Goal: Task Accomplishment & Management: Complete application form

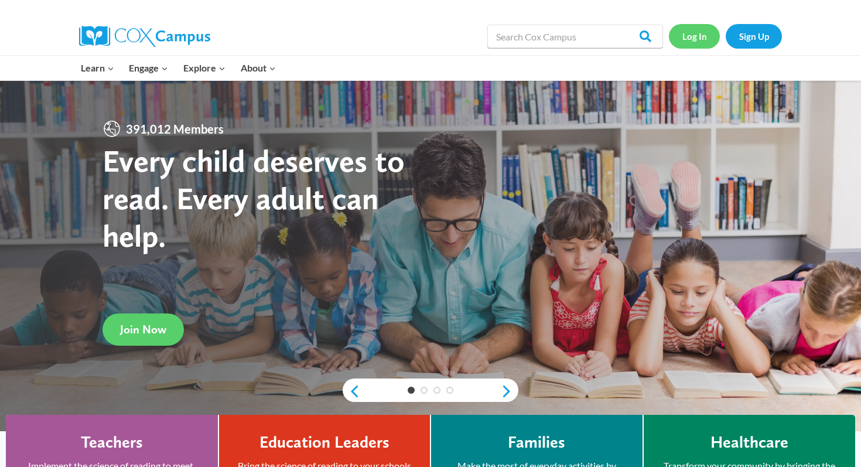
click at [701, 38] on link "Log In" at bounding box center [694, 36] width 51 height 24
click at [756, 33] on link "Sign Up" at bounding box center [753, 36] width 56 height 24
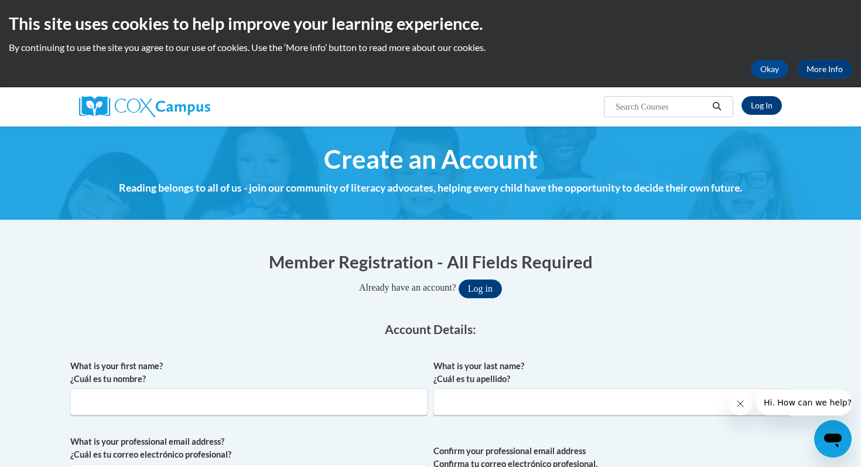
scroll to position [129, 0]
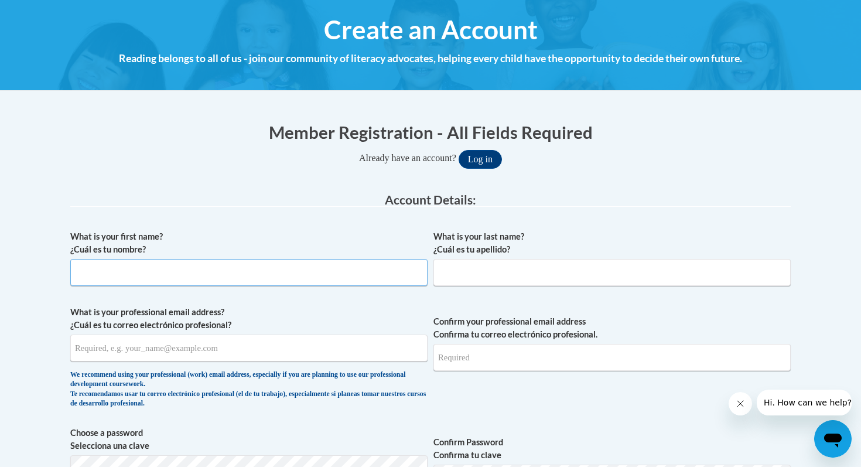
click at [223, 270] on input "What is your first name? ¿Cuál es tu nombre?" at bounding box center [248, 272] width 357 height 27
type input "Jordyn"
type input "Knowlton"
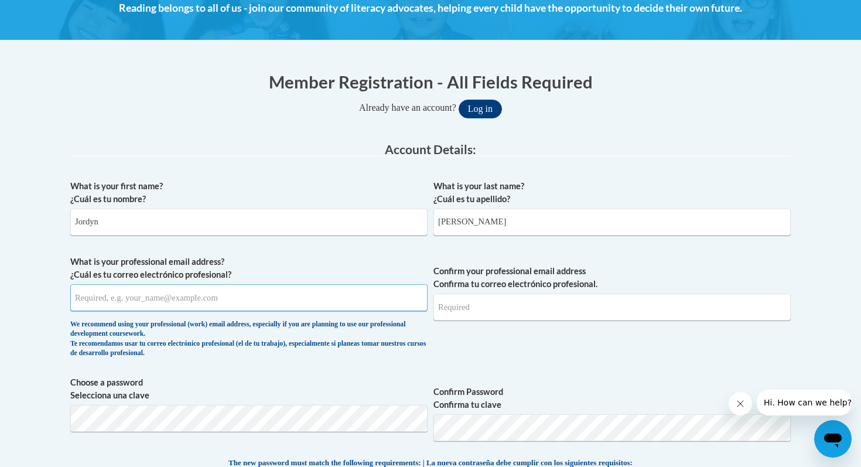
scroll to position [184, 0]
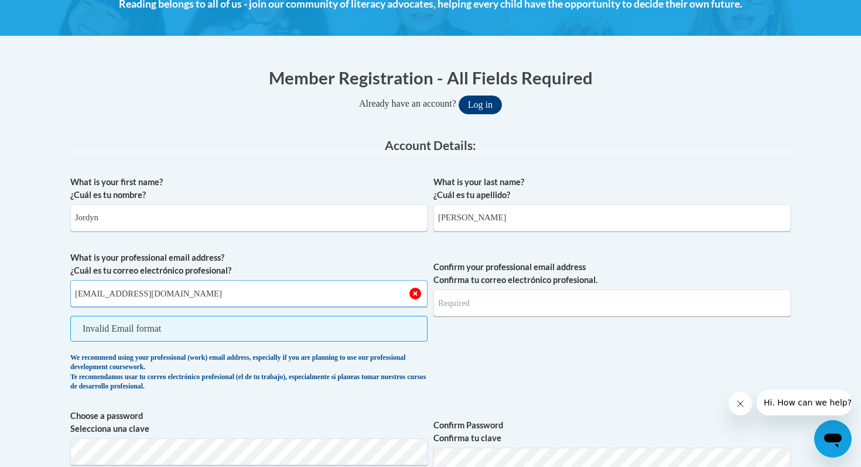
type input "[EMAIL_ADDRESS][DOMAIN_NAME]"
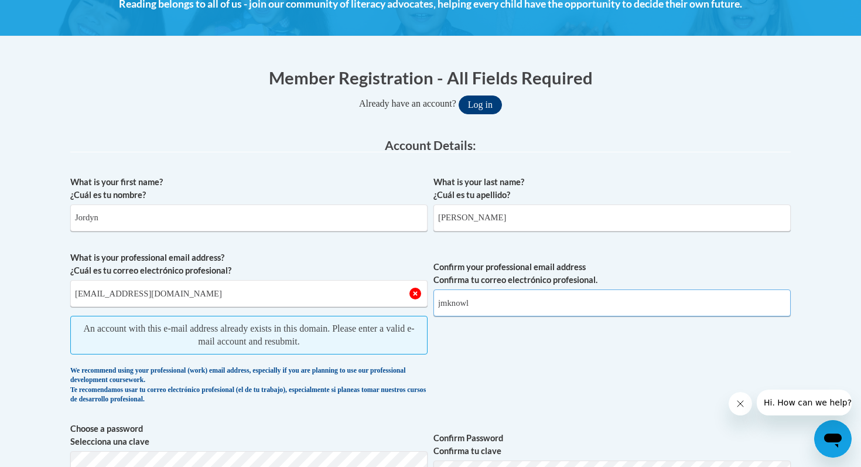
type input "jmknowl"
click at [489, 110] on button "Log in" at bounding box center [479, 104] width 43 height 19
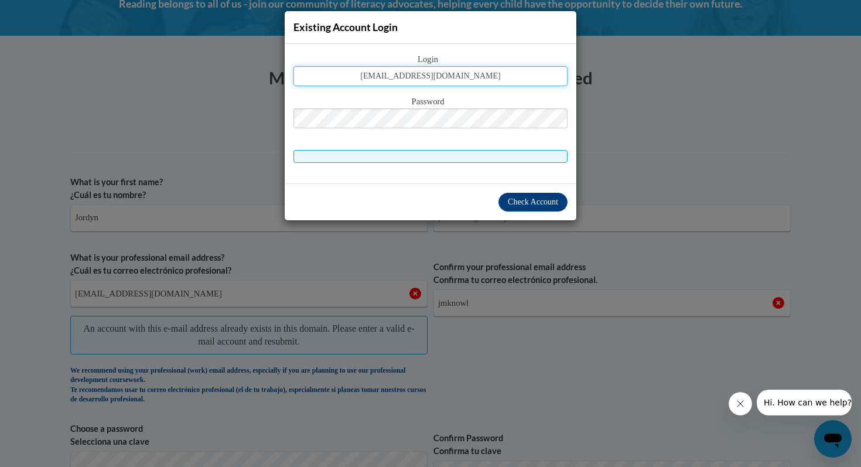
type input "jmknowlton@pulaskischools.org"
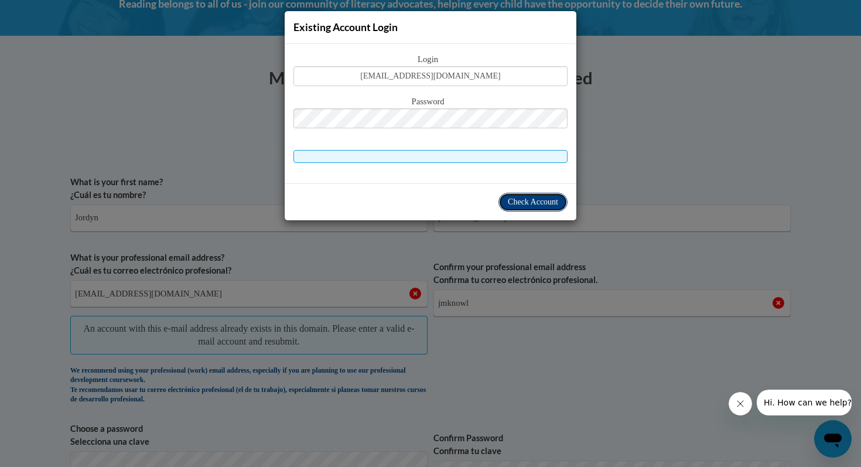
click at [531, 196] on button "Check Account" at bounding box center [532, 202] width 69 height 19
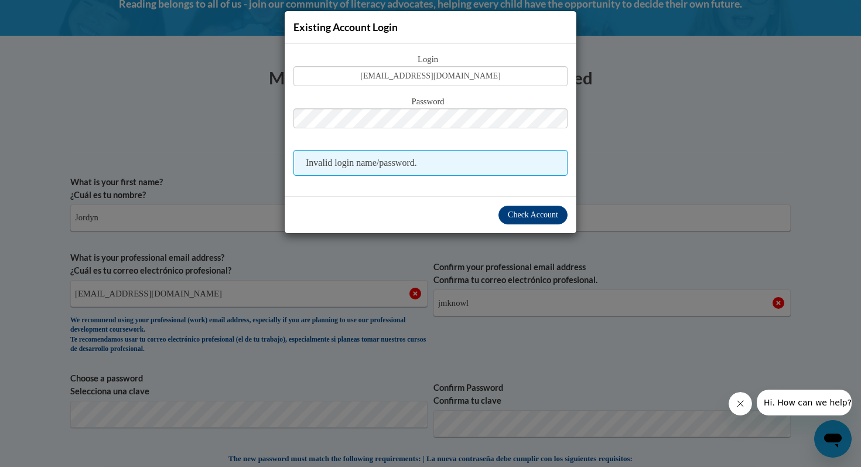
click at [648, 90] on div "Existing Account Login Login jmknowlton@pulaskischools.org Password Invalid log…" at bounding box center [430, 233] width 861 height 467
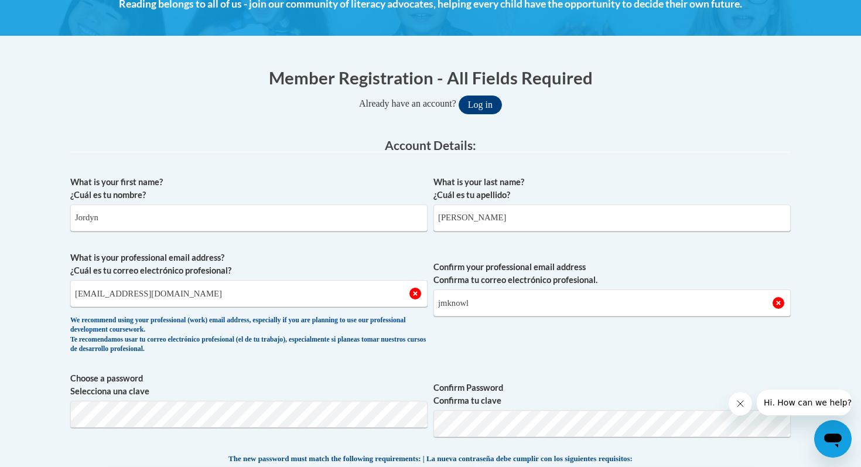
scroll to position [0, 0]
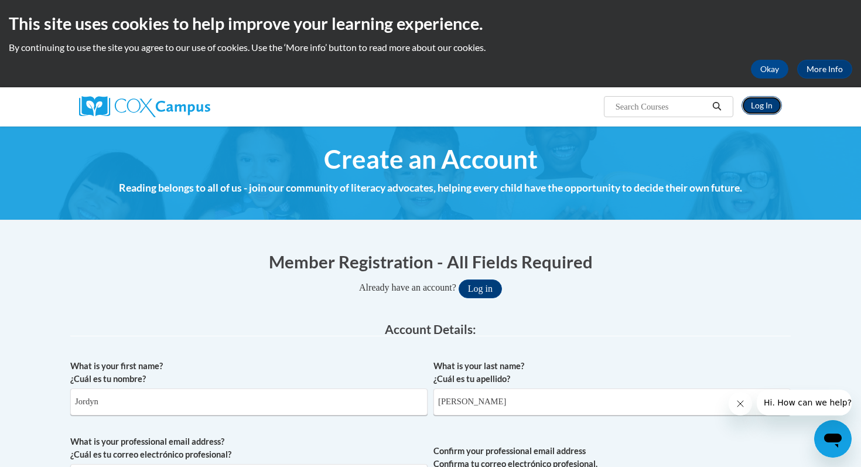
click at [758, 108] on link "Log In" at bounding box center [761, 105] width 40 height 19
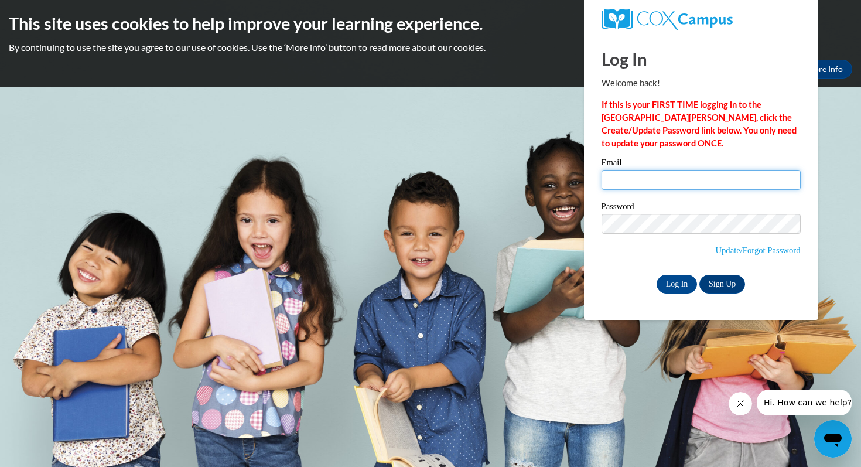
click at [672, 188] on input "Email" at bounding box center [700, 180] width 199 height 20
type input "[EMAIL_ADDRESS][DOMAIN_NAME]"
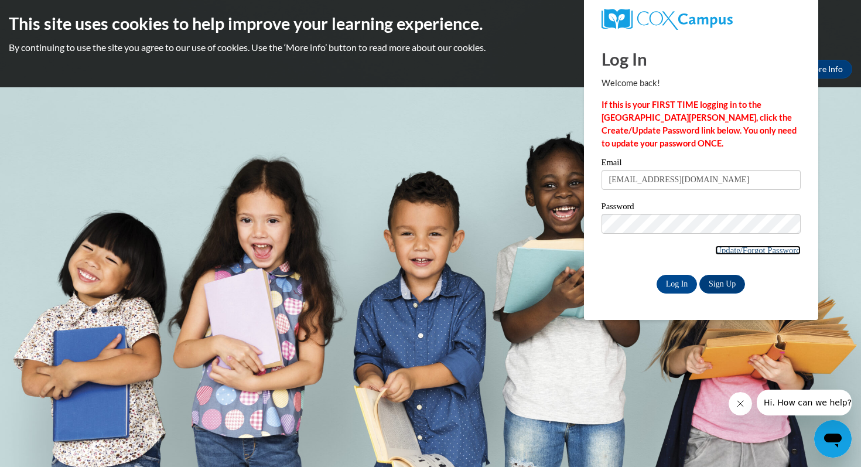
click at [761, 251] on link "Update/Forgot Password" at bounding box center [757, 249] width 85 height 9
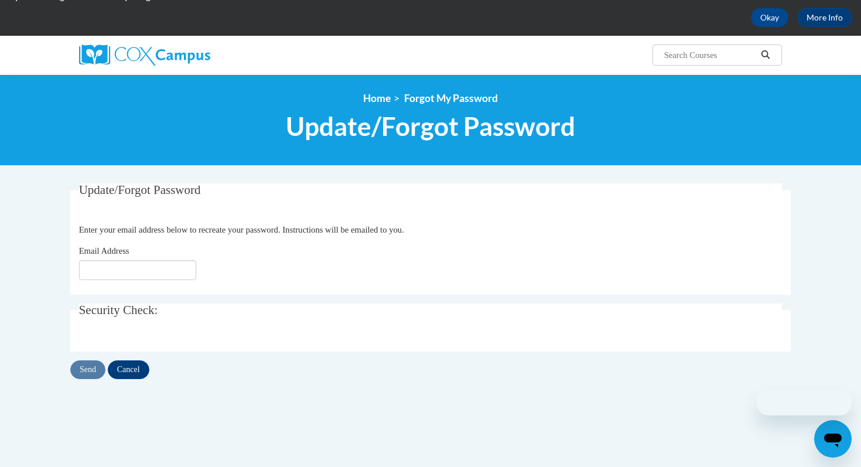
scroll to position [54, 0]
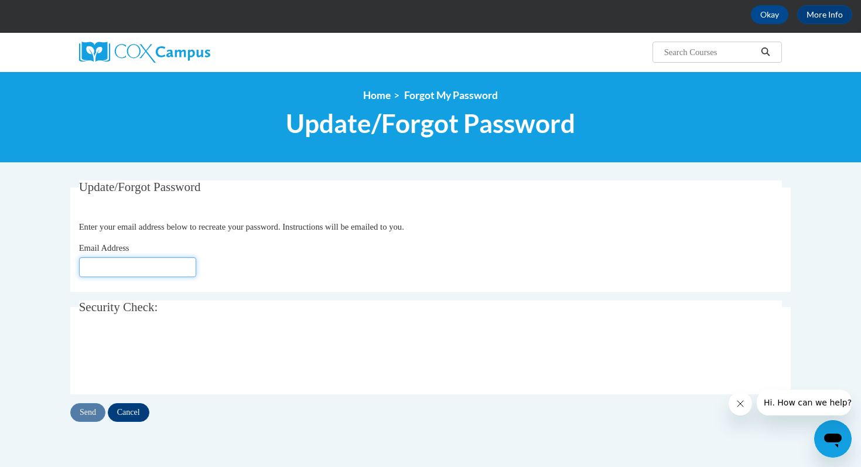
click at [142, 271] on input "Email Address" at bounding box center [137, 267] width 117 height 20
type input "jmknowlton@pulaskischools.org"
click at [90, 413] on input "Send" at bounding box center [87, 412] width 35 height 19
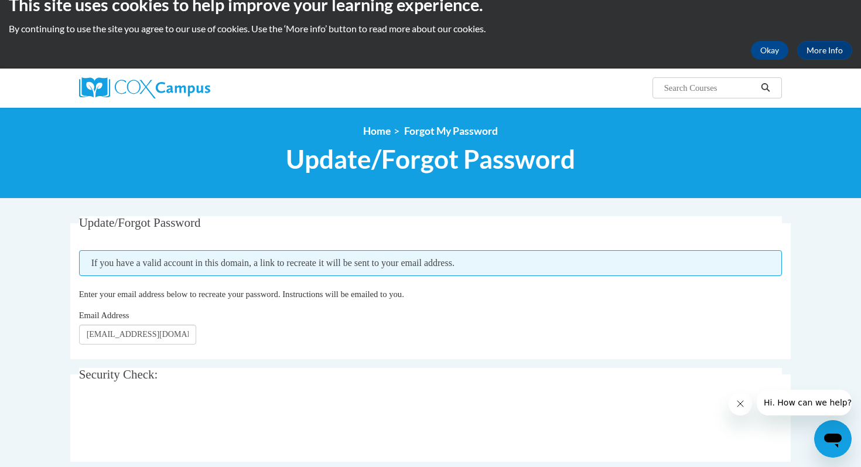
scroll to position [19, 0]
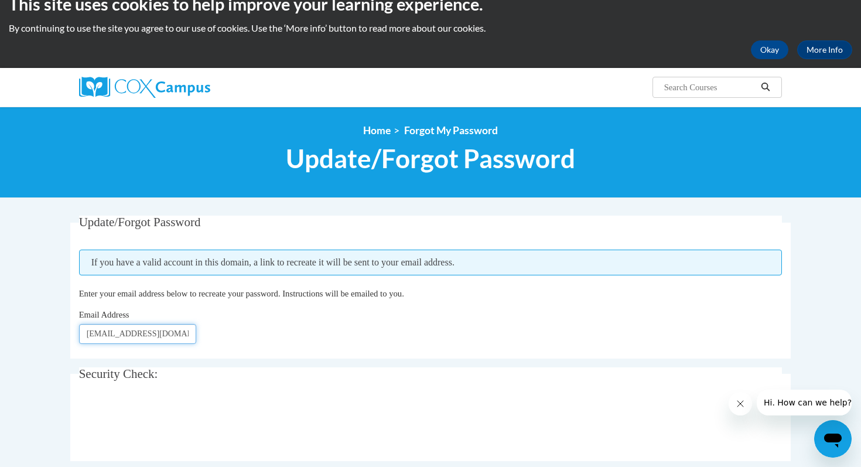
click at [196, 336] on input "[EMAIL_ADDRESS][DOMAIN_NAME]" at bounding box center [137, 334] width 117 height 20
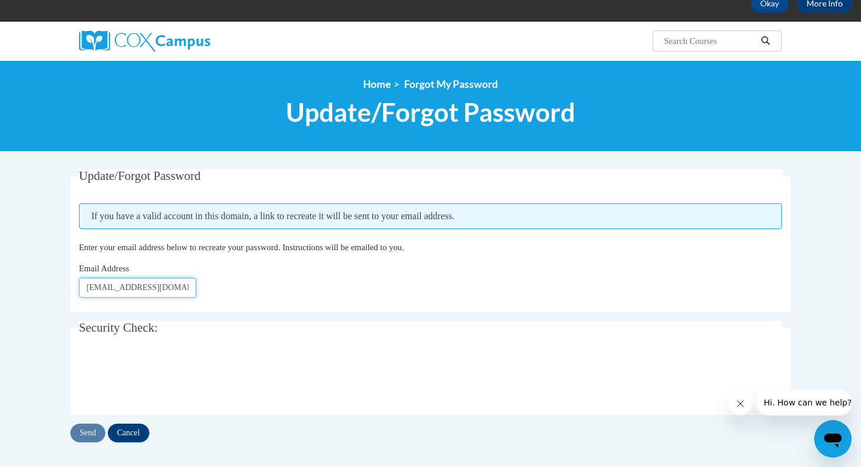
scroll to position [0, 0]
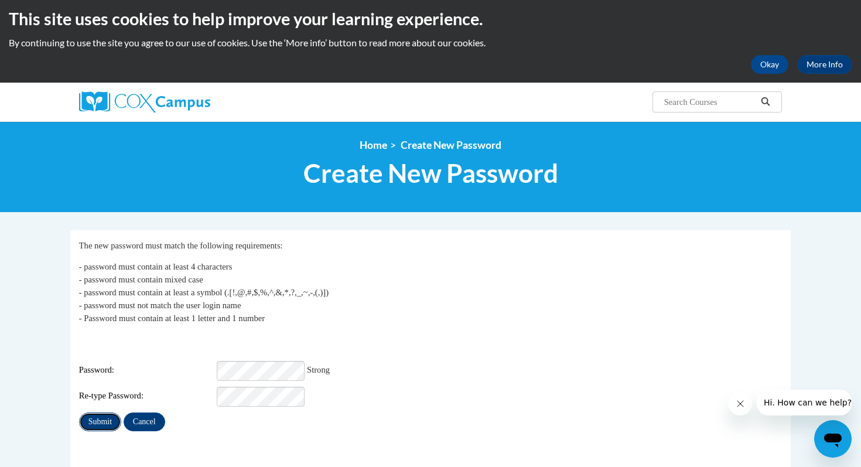
click at [100, 412] on input "Submit" at bounding box center [100, 421] width 42 height 19
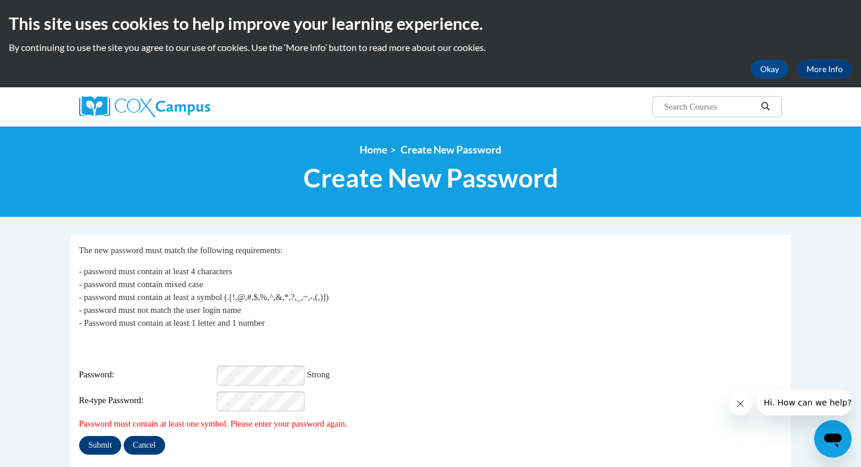
click at [345, 396] on div "Re-type Password:" at bounding box center [430, 401] width 703 height 20
click at [102, 437] on input "Submit" at bounding box center [100, 445] width 42 height 19
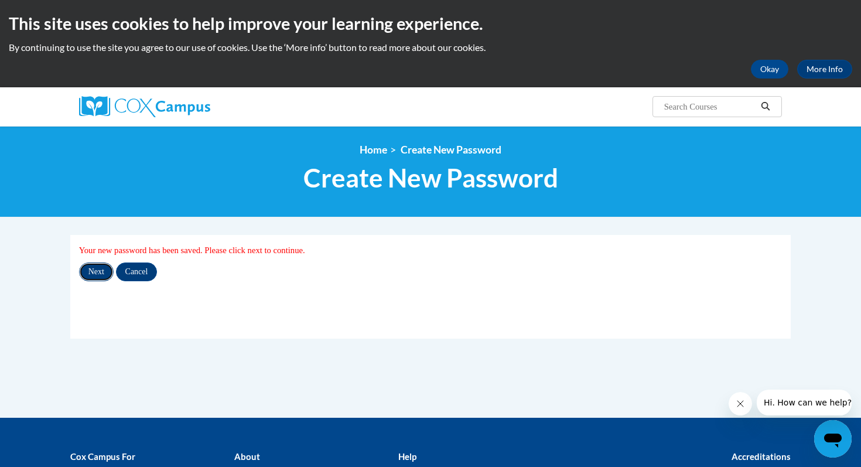
click at [94, 273] on input "Next" at bounding box center [96, 271] width 35 height 19
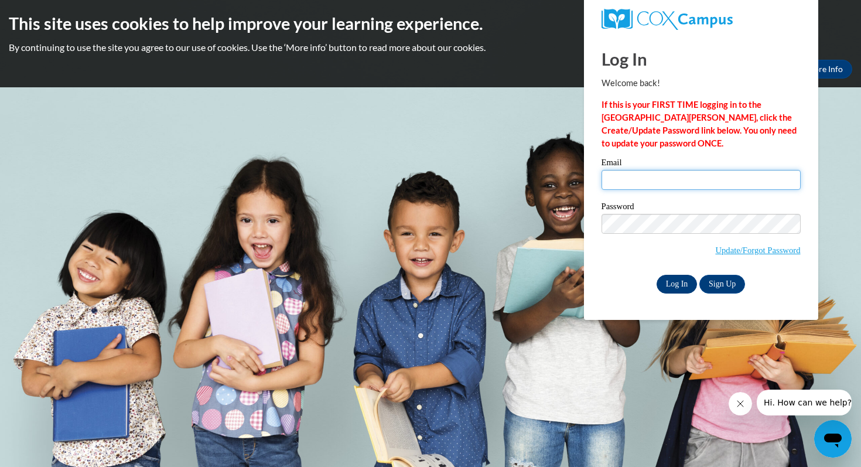
type input "jmknowlton@pulaskischools.org"
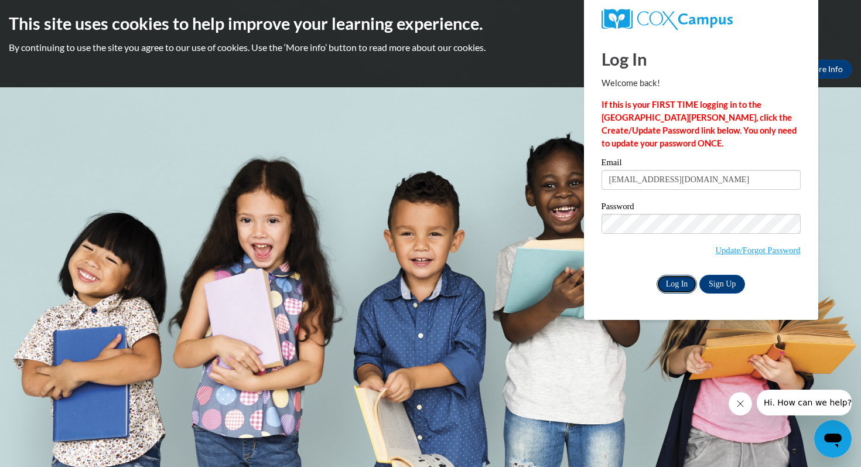
click at [677, 283] on input "Log In" at bounding box center [676, 284] width 41 height 19
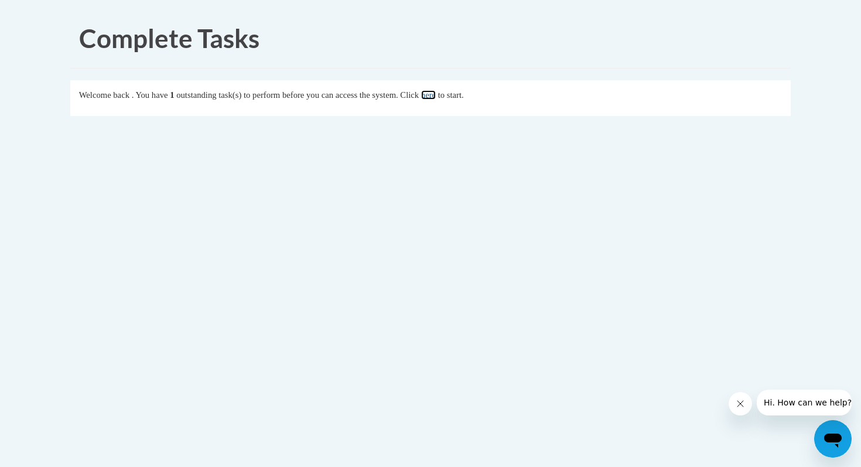
click at [436, 97] on link "here" at bounding box center [428, 94] width 15 height 9
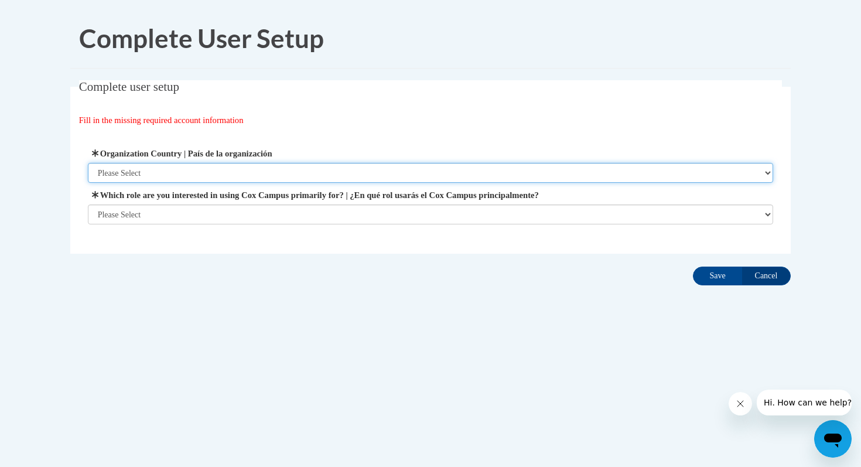
click at [182, 173] on select "Please Select United States | Estados Unidos Outside of the United States | Fue…" at bounding box center [431, 173] width 686 height 20
select select "ad49bcad-a171-4b2e-b99c-48b446064914"
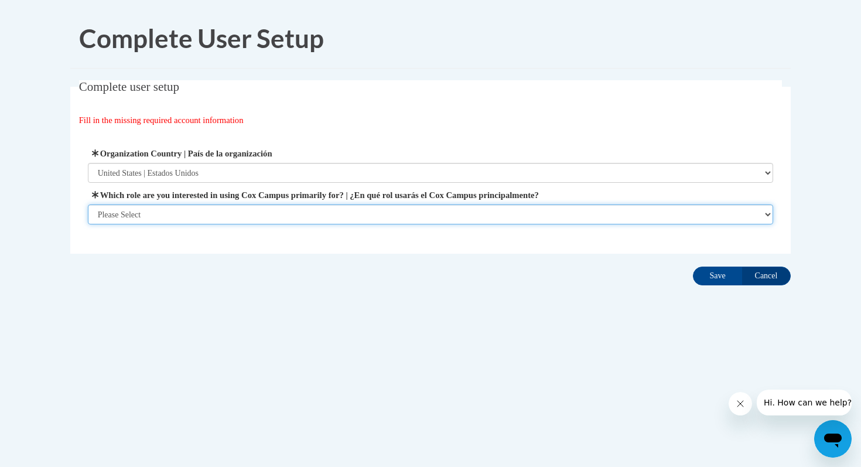
click at [170, 214] on select "Please Select College/University | Colegio/Universidad Community/Nonprofit Part…" at bounding box center [431, 214] width 686 height 20
select select "fbf2d438-af2f-41f8-98f1-81c410e29de3"
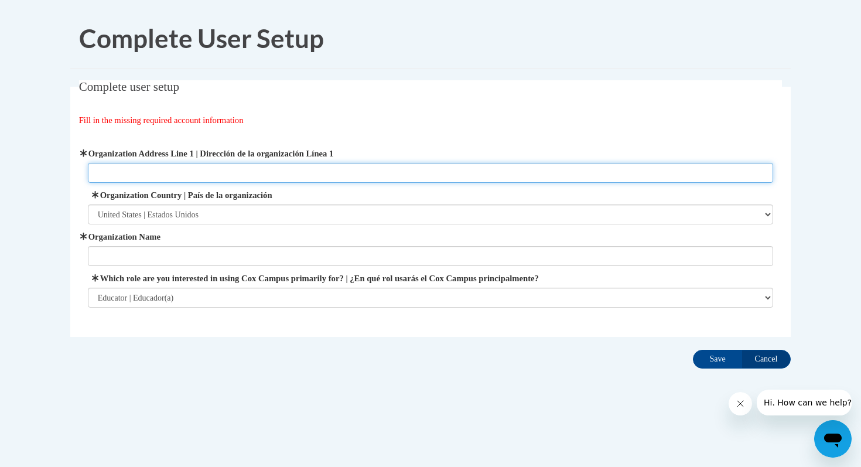
click at [153, 170] on input "Organization Address Line 1 | Dirección de la organización Línea 1" at bounding box center [431, 173] width 686 height 20
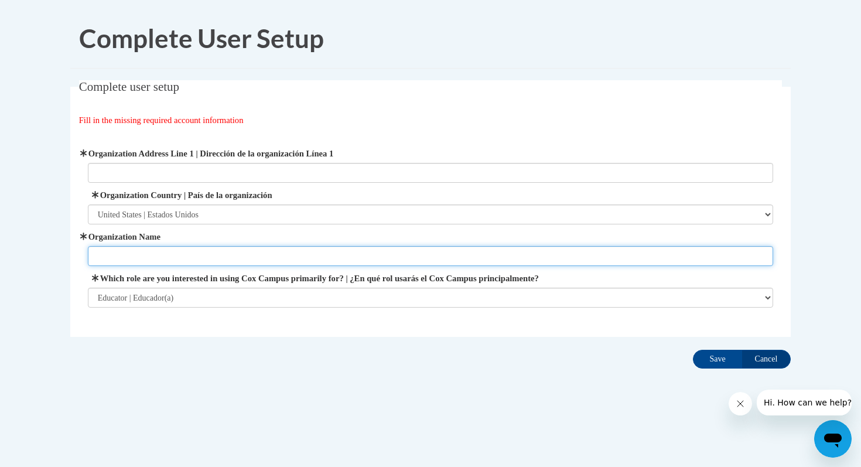
click at [175, 253] on input "Organization Name" at bounding box center [431, 256] width 686 height 20
type input "Pulaski community school district"
click at [245, 253] on input "Pulaski community school district" at bounding box center [431, 256] width 686 height 20
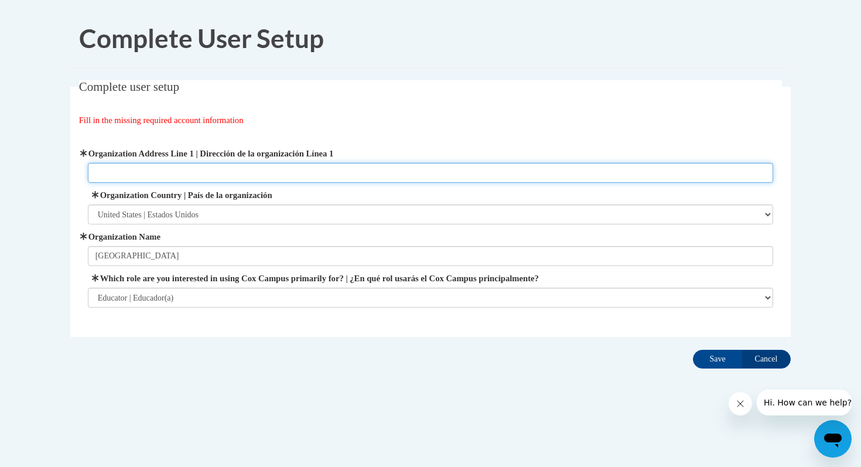
click at [238, 177] on input "Organization Address Line 1 | Dirección de la organización Línea 1" at bounding box center [431, 173] width 686 height 20
type input "143 W Green Bay st, Pulaski WI 54162"
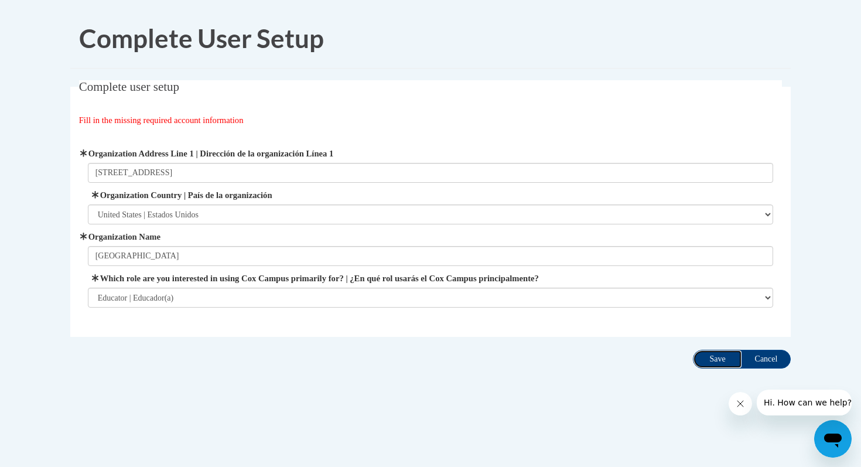
click at [707, 368] on input "Save" at bounding box center [717, 359] width 49 height 19
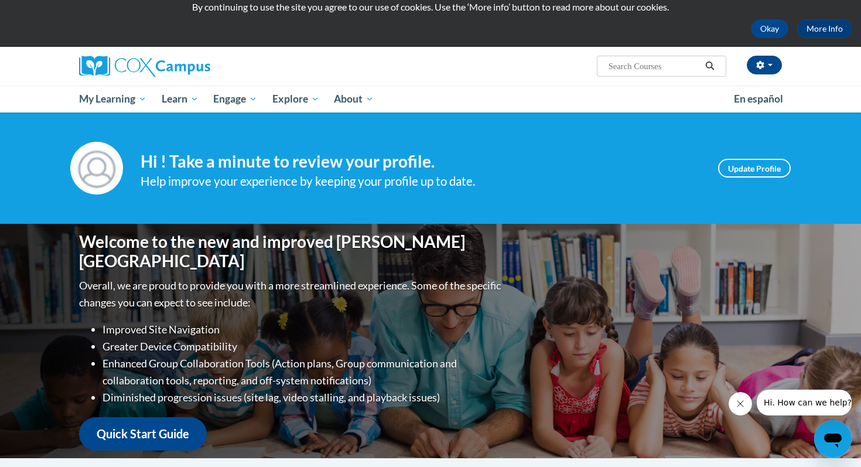
scroll to position [37, 0]
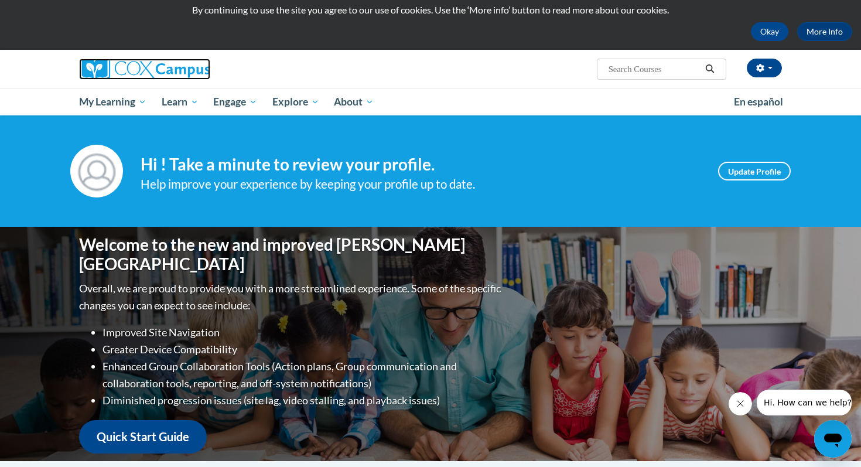
click at [109, 66] on img at bounding box center [144, 69] width 131 height 21
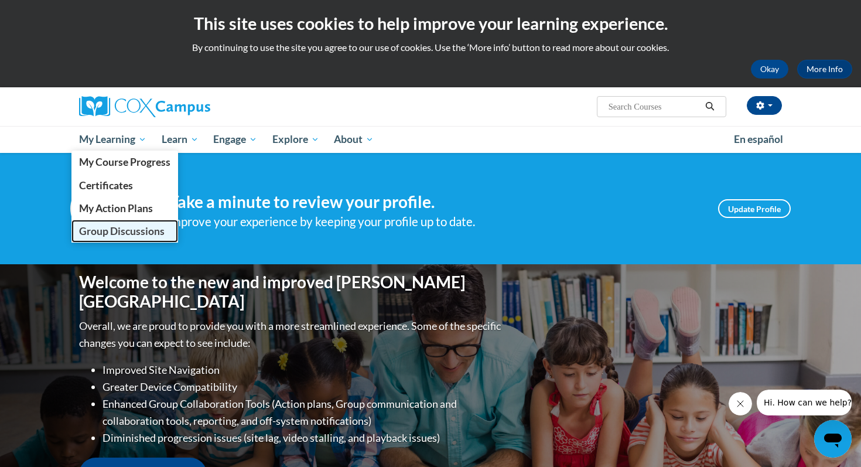
click at [117, 230] on span "Group Discussions" at bounding box center [121, 231] width 85 height 12
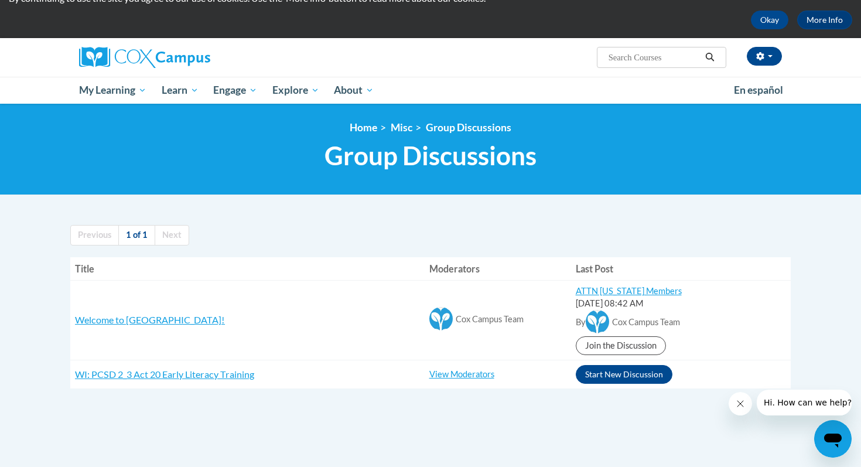
scroll to position [83, 0]
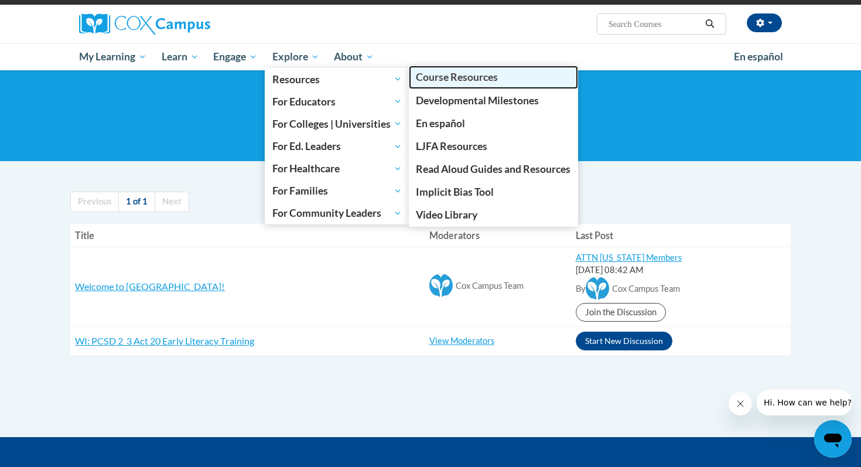
click at [436, 81] on span "Course Resources" at bounding box center [457, 77] width 82 height 12
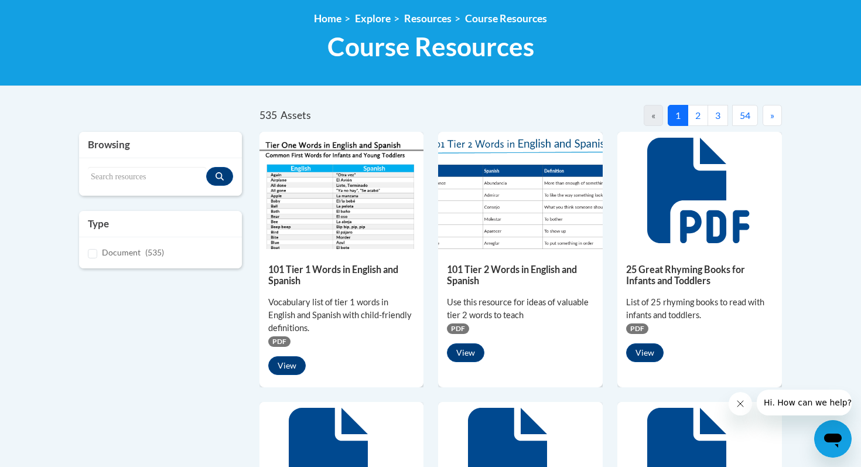
scroll to position [159, 0]
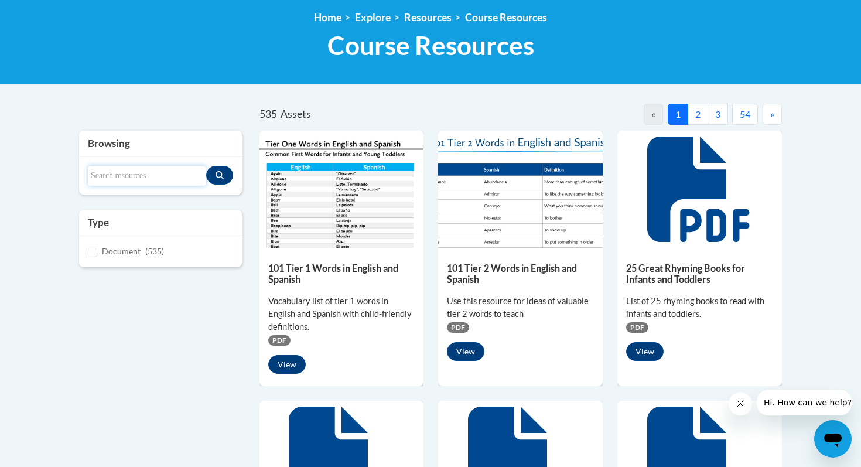
click at [164, 179] on input "Search resources" at bounding box center [147, 176] width 118 height 20
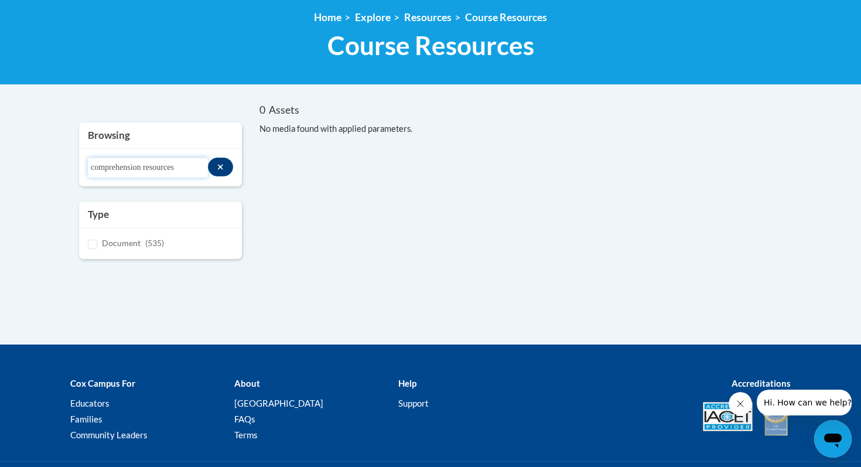
drag, startPoint x: 187, startPoint y: 167, endPoint x: 148, endPoint y: 166, distance: 39.8
click at [148, 166] on input "comprehension resources" at bounding box center [148, 168] width 120 height 20
type input "comprehension"
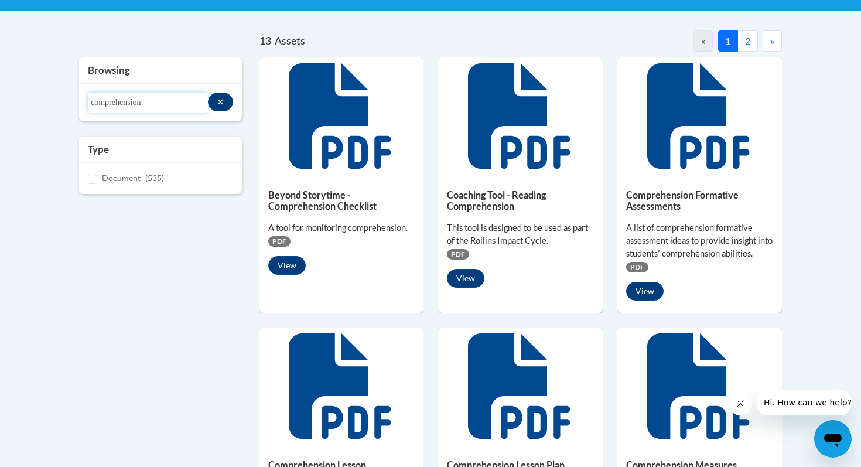
scroll to position [238, 0]
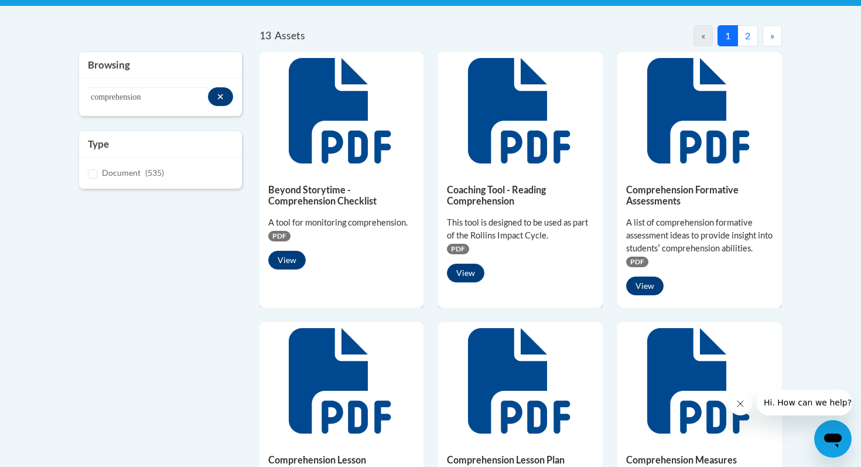
click at [678, 166] on div at bounding box center [699, 110] width 165 height 117
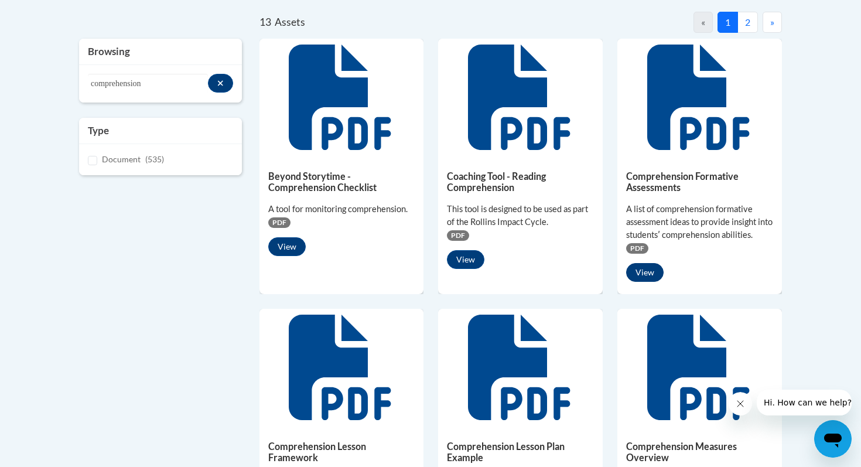
scroll to position [245, 0]
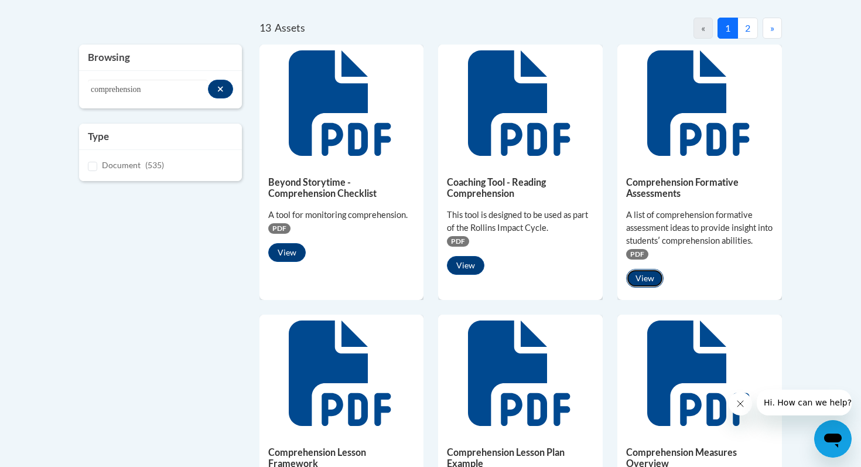
click at [645, 269] on button "View" at bounding box center [644, 278] width 37 height 19
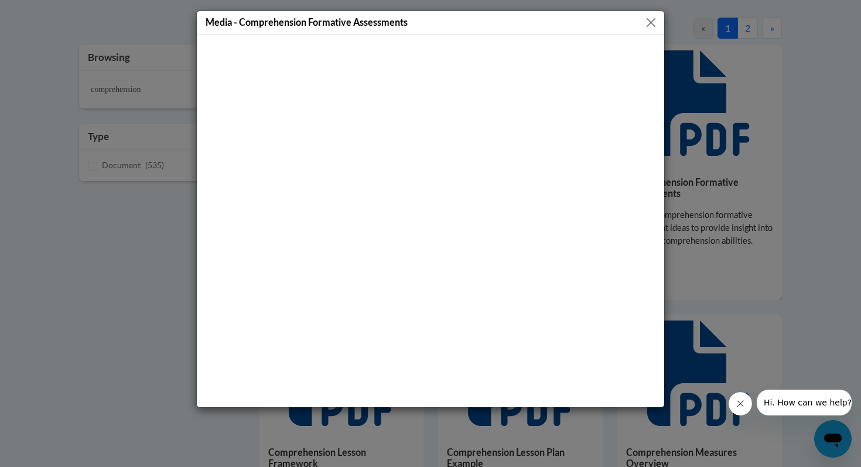
click at [652, 22] on button "Close" at bounding box center [650, 22] width 15 height 15
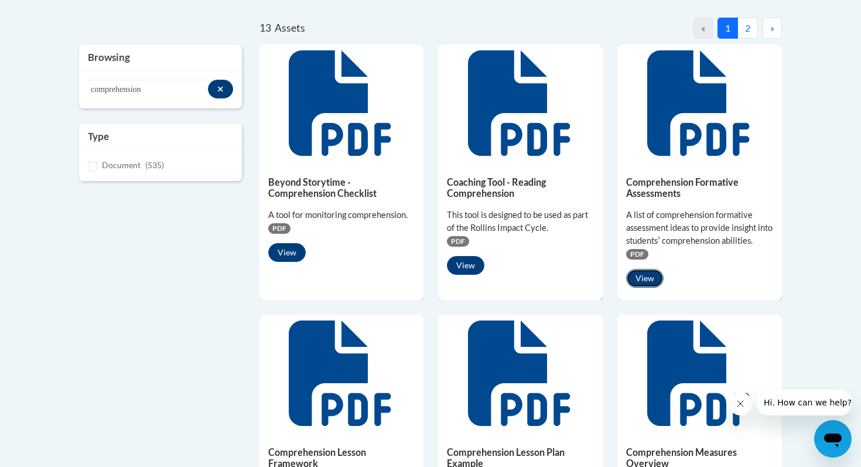
click at [642, 282] on button "View" at bounding box center [644, 278] width 37 height 19
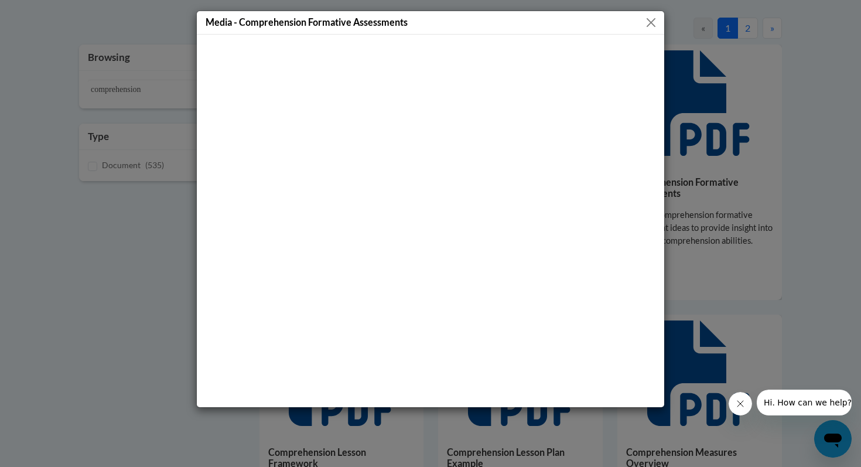
click at [652, 24] on button "Close" at bounding box center [650, 22] width 15 height 15
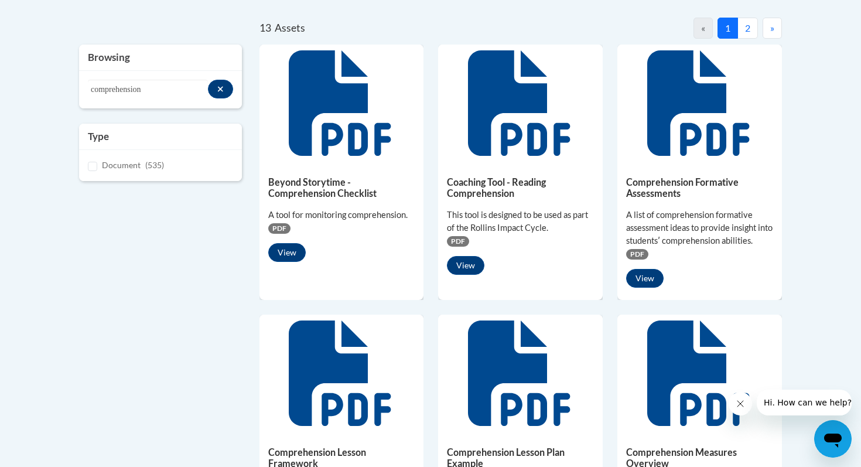
scroll to position [0, 0]
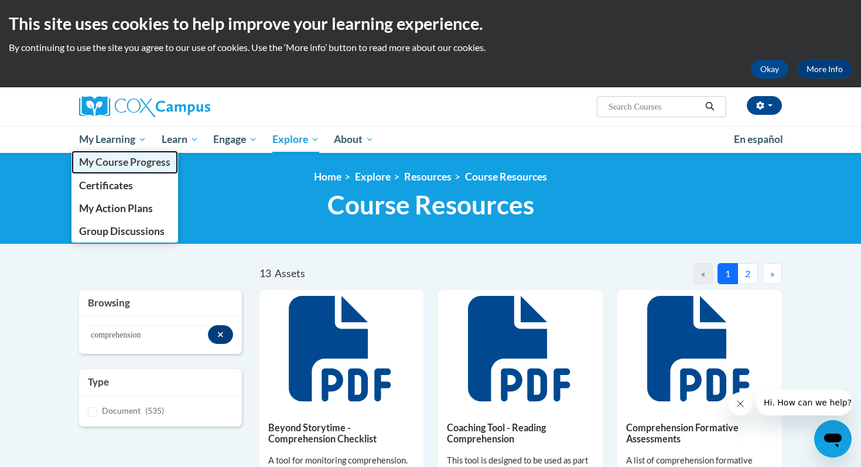
click at [112, 158] on span "My Course Progress" at bounding box center [124, 162] width 91 height 12
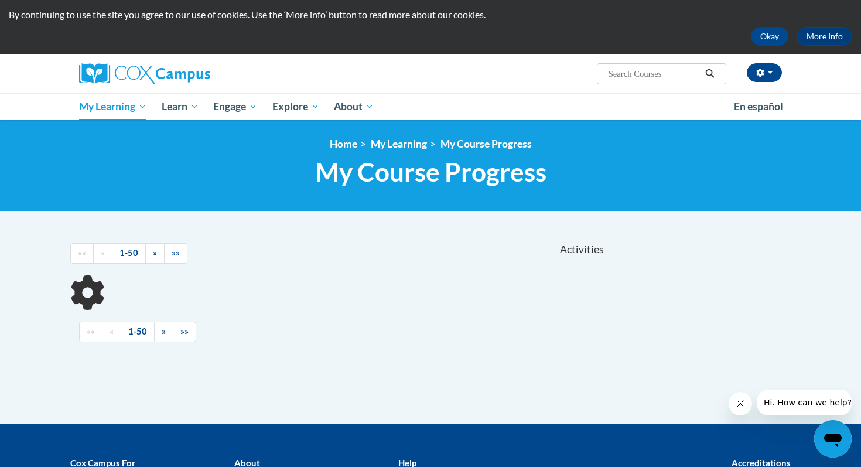
scroll to position [34, 0]
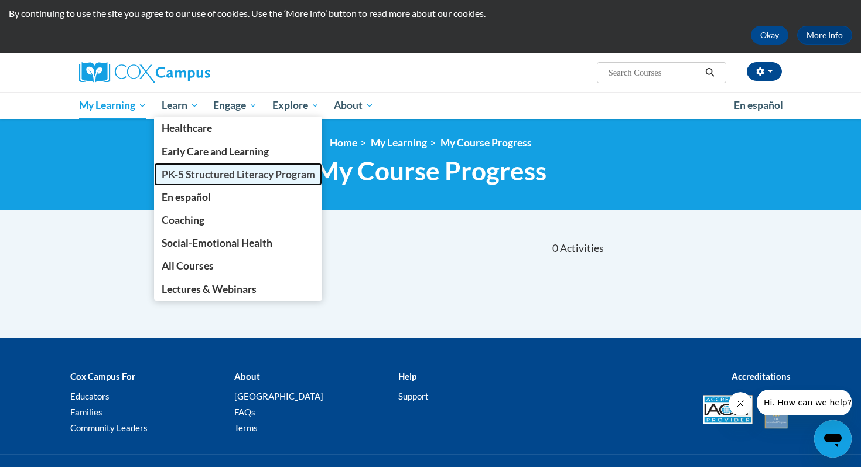
click at [199, 173] on span "PK-5 Structured Literacy Program" at bounding box center [238, 174] width 153 height 12
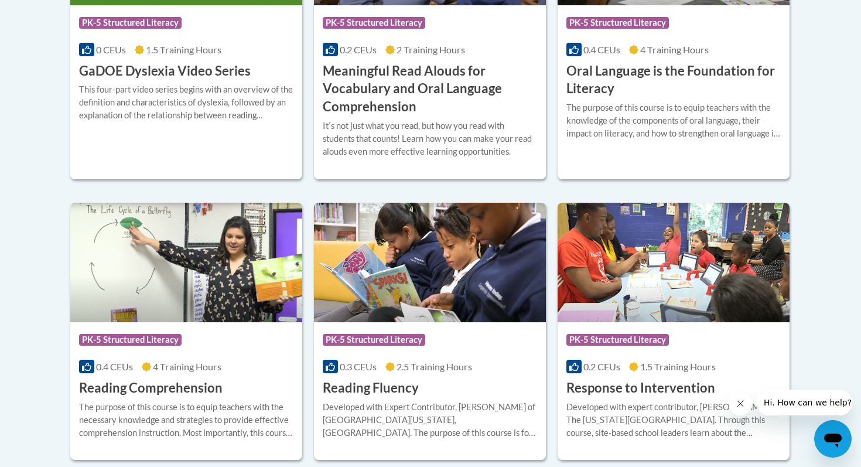
scroll to position [936, 0]
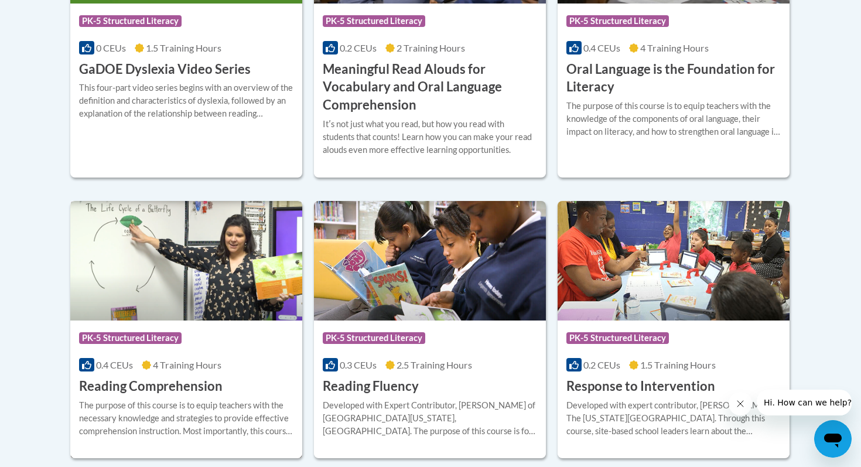
click at [229, 311] on img at bounding box center [186, 260] width 232 height 119
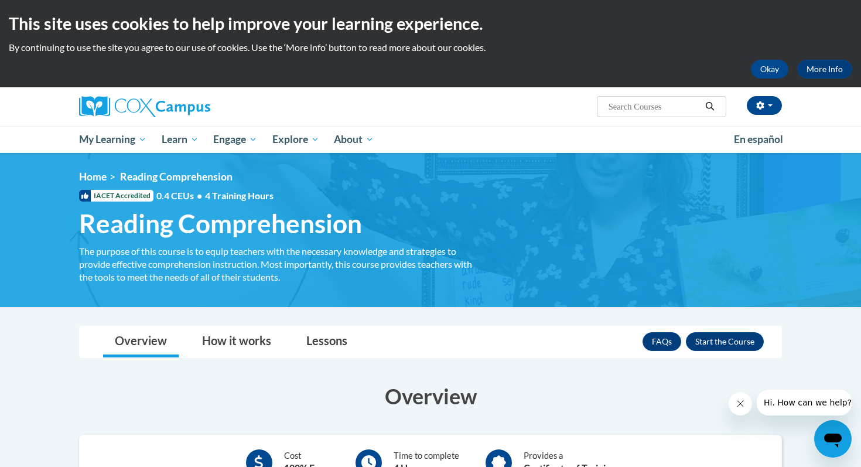
scroll to position [66, 0]
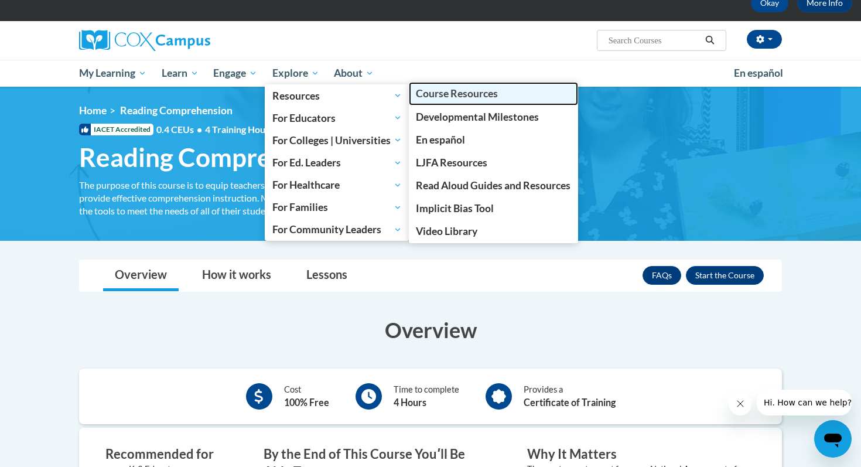
click at [439, 95] on span "Course Resources" at bounding box center [457, 93] width 82 height 12
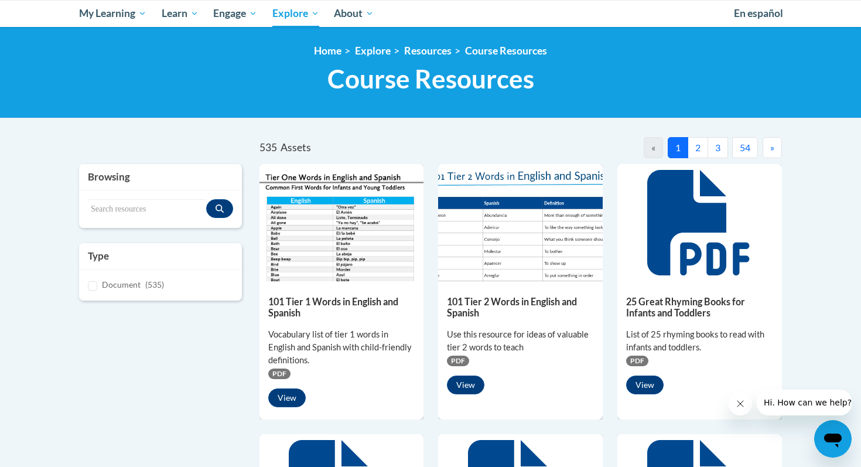
scroll to position [109, 0]
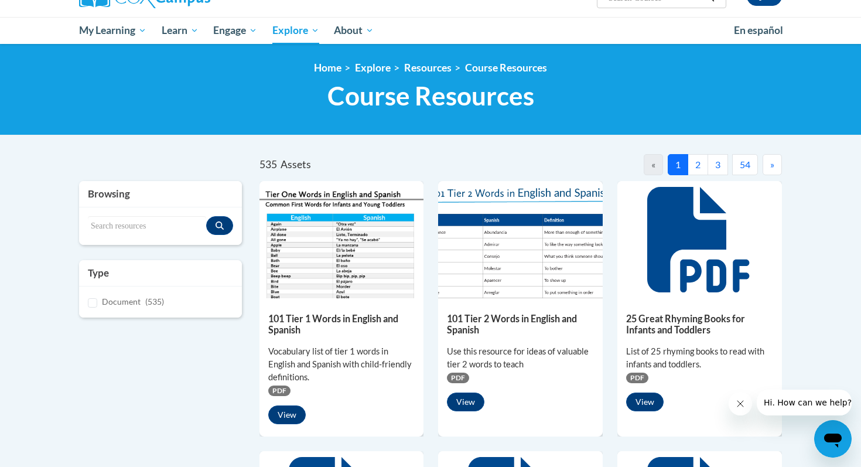
click at [703, 169] on button "2" at bounding box center [697, 164] width 20 height 21
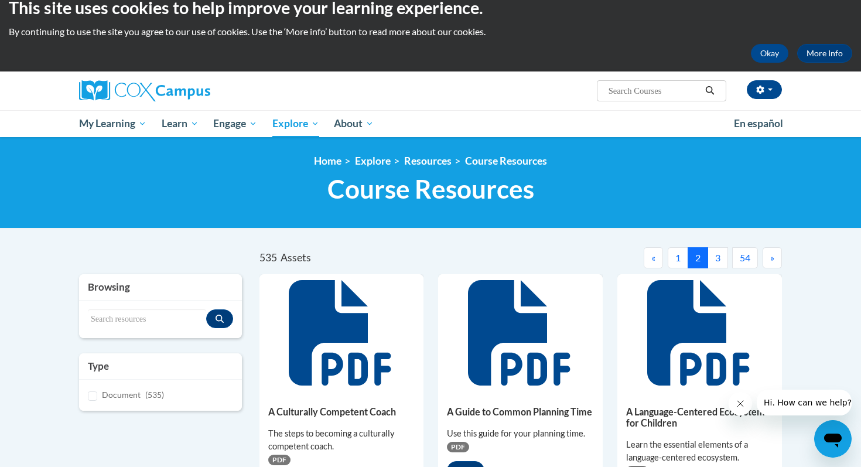
scroll to position [0, 0]
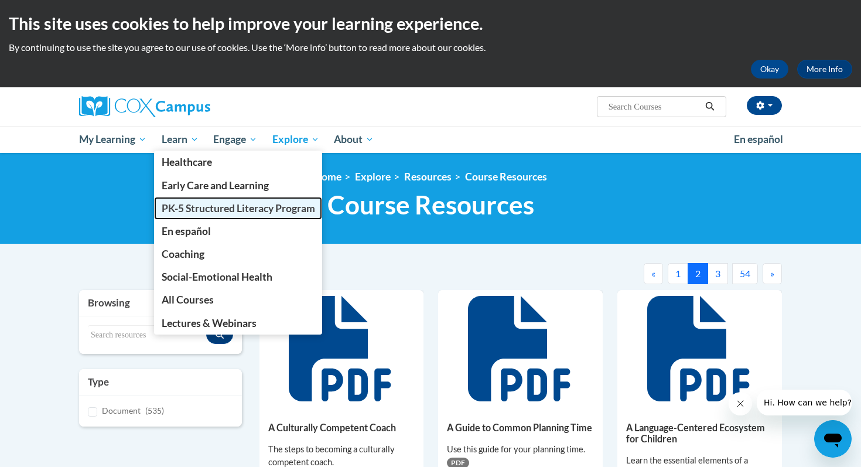
click at [184, 208] on span "PK-5 Structured Literacy Program" at bounding box center [238, 208] width 153 height 12
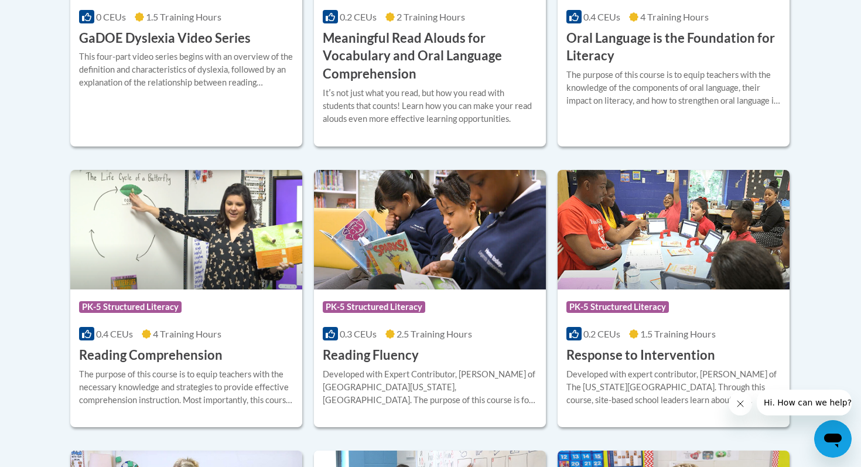
scroll to position [972, 0]
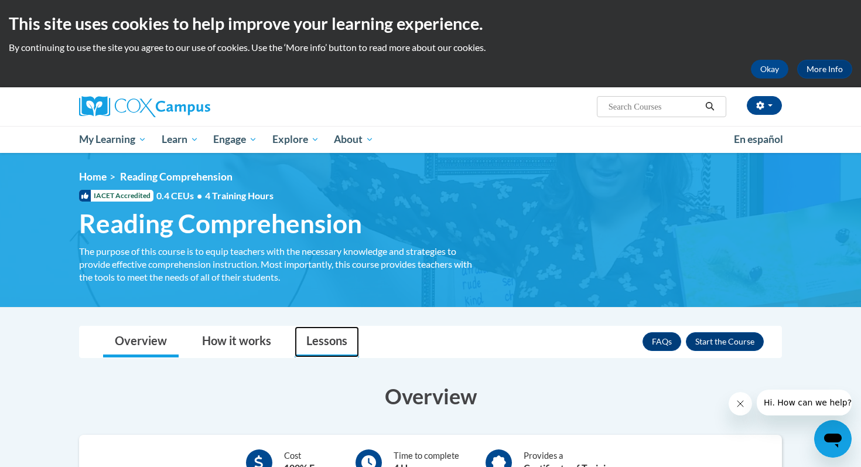
click at [321, 338] on link "Lessons" at bounding box center [327, 341] width 64 height 31
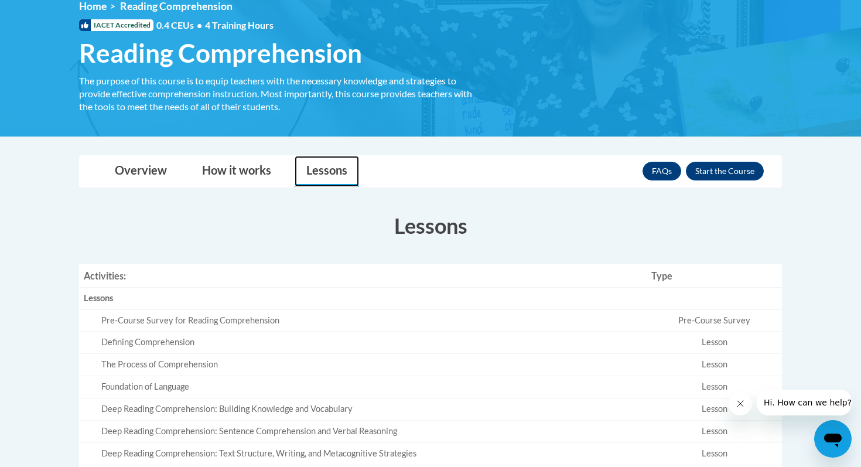
scroll to position [167, 0]
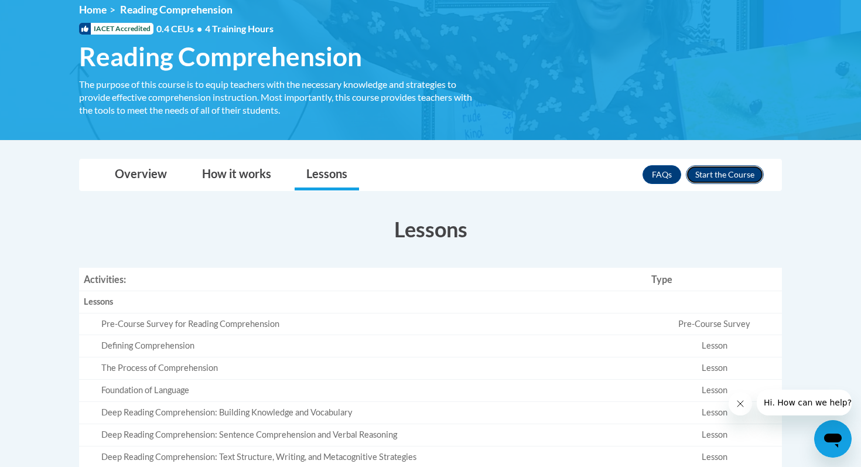
click at [734, 174] on button "Enroll" at bounding box center [725, 174] width 78 height 19
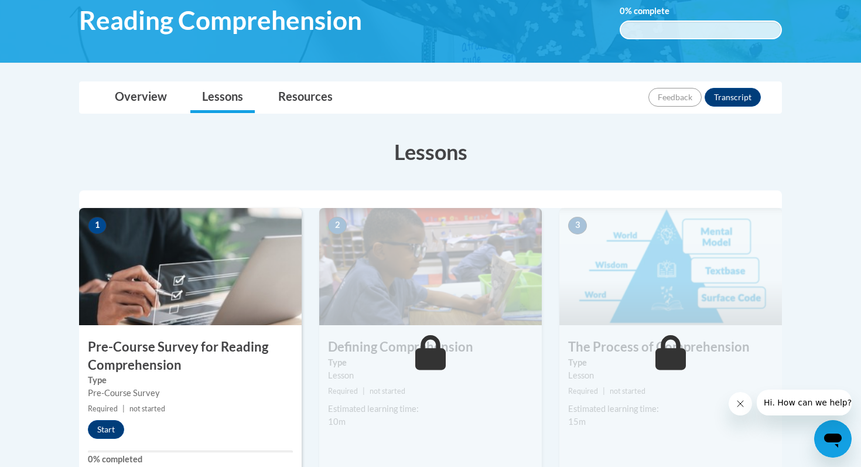
scroll to position [212, 0]
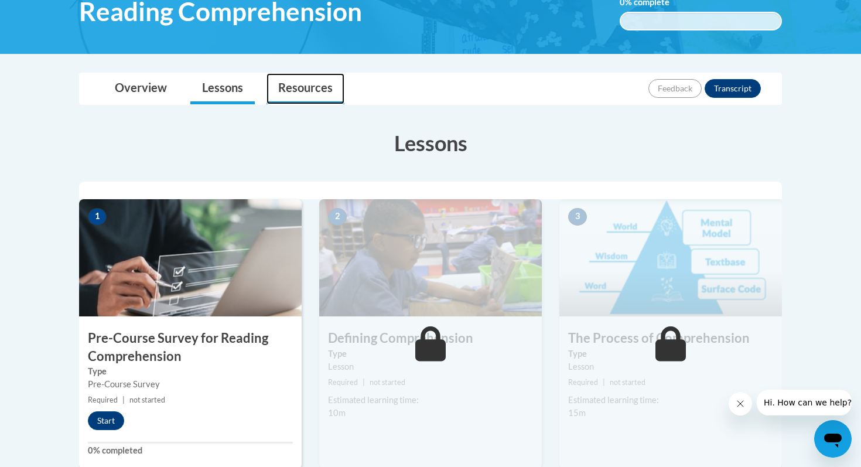
click at [286, 91] on link "Resources" at bounding box center [305, 88] width 78 height 31
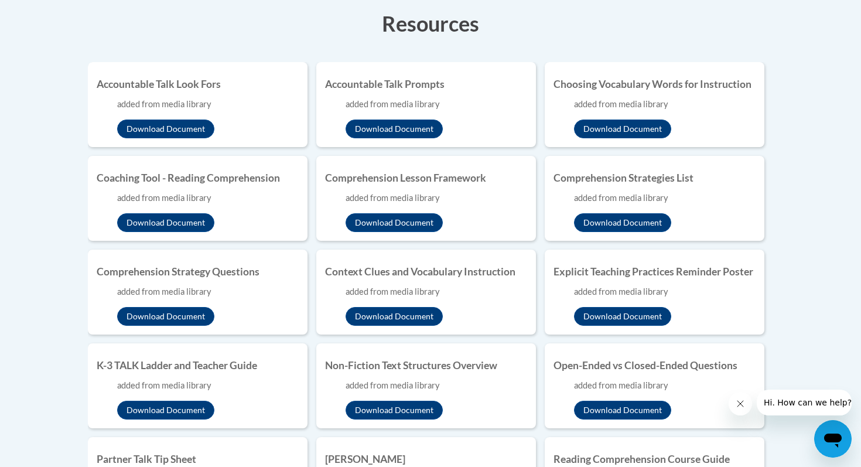
scroll to position [334, 0]
